Goal: Check status

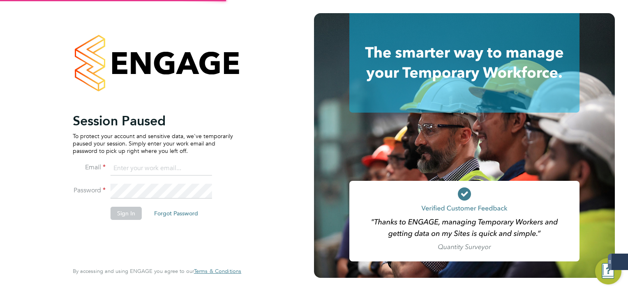
type input "[EMAIL_ADDRESS][DOMAIN_NAME]"
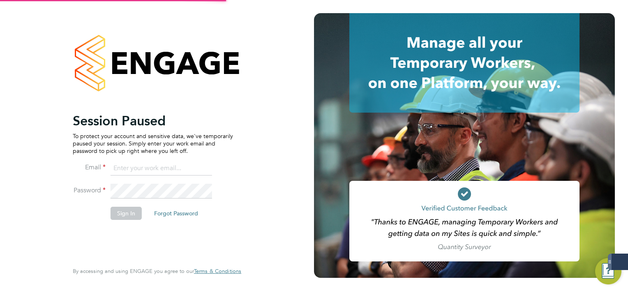
type input "[EMAIL_ADDRESS][DOMAIN_NAME]"
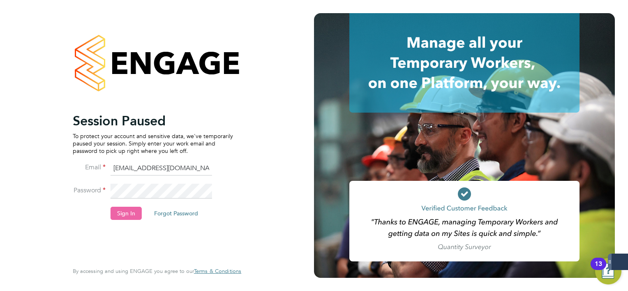
click at [125, 216] on button "Sign In" at bounding box center [126, 213] width 31 height 13
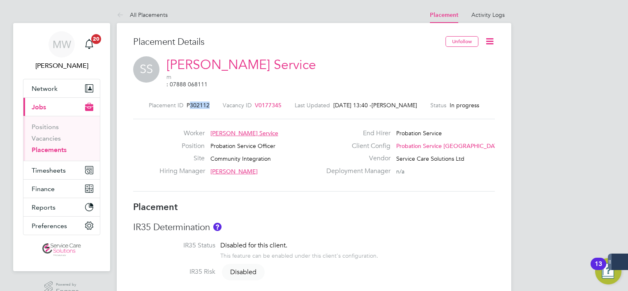
drag, startPoint x: 212, startPoint y: 98, endPoint x: 192, endPoint y: 98, distance: 20.1
click at [192, 101] on div "Placement ID P302112 Vacancy ID V0177345 Last Updated 01 Sep 2025, 13:40 - Mark…" at bounding box center [314, 104] width 362 height 7
copy span "302112"
